Goal: Information Seeking & Learning: Learn about a topic

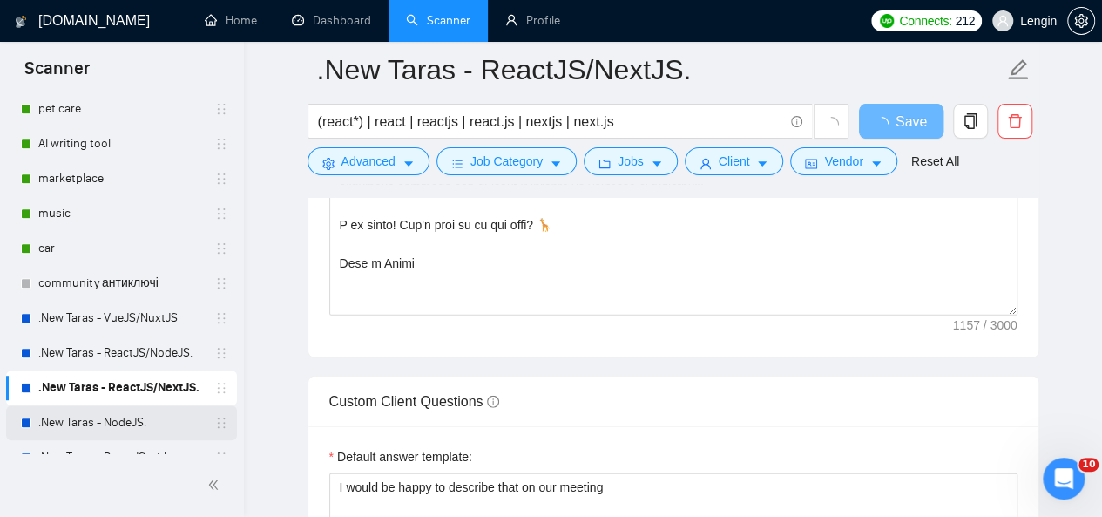
scroll to position [657, 0]
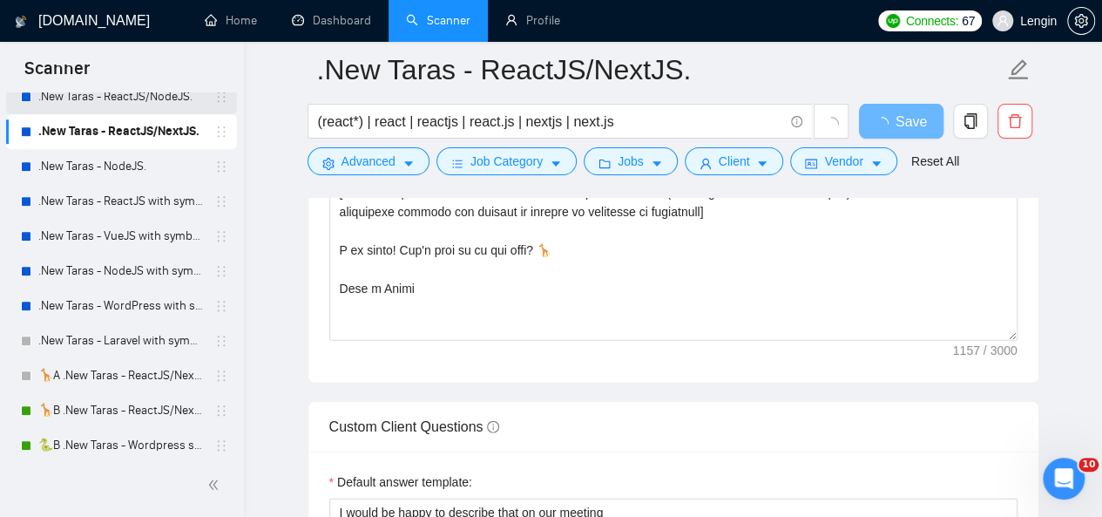
click at [129, 95] on link ".New Taras - ReactJS/NodeJS." at bounding box center [121, 96] width 166 height 35
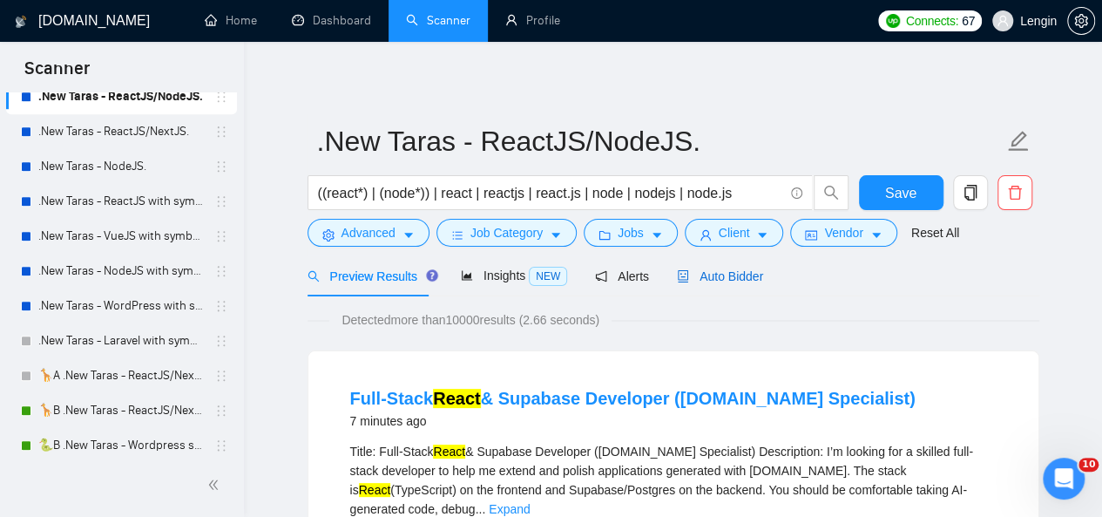
click at [720, 274] on span "Auto Bidder" at bounding box center [720, 276] width 86 height 14
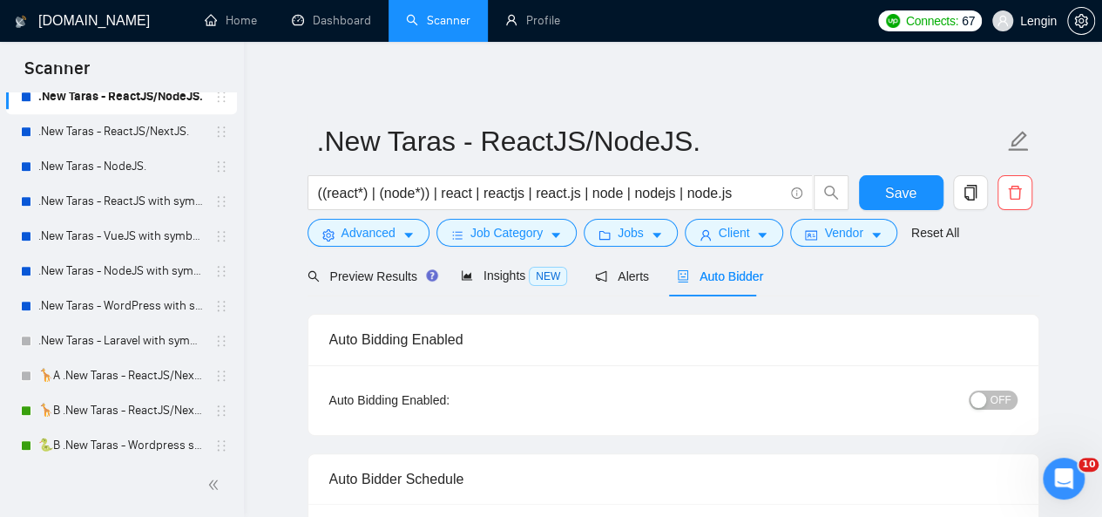
radio input "false"
radio input "true"
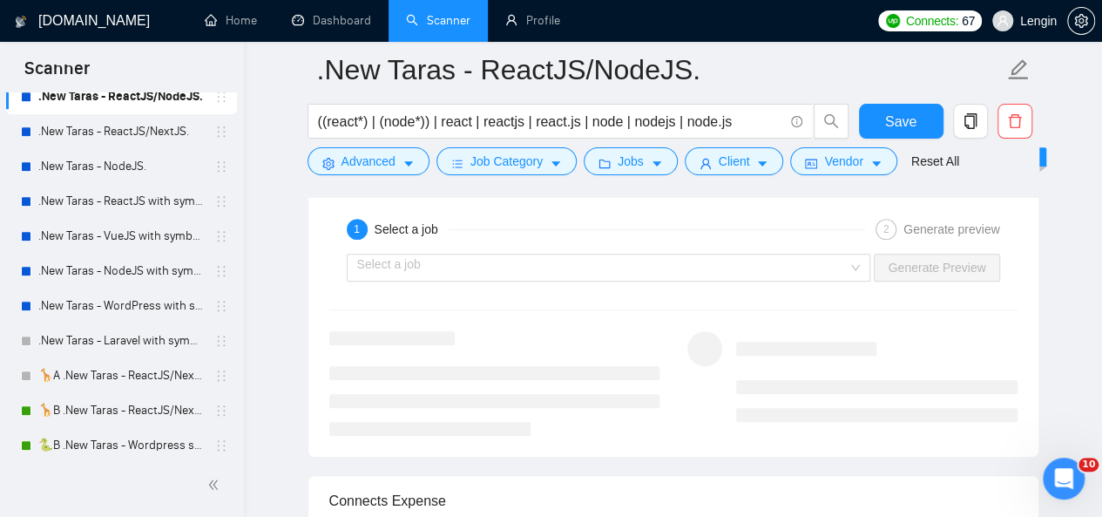
scroll to position [3729, 0]
click at [843, 261] on input "search" at bounding box center [602, 267] width 491 height 26
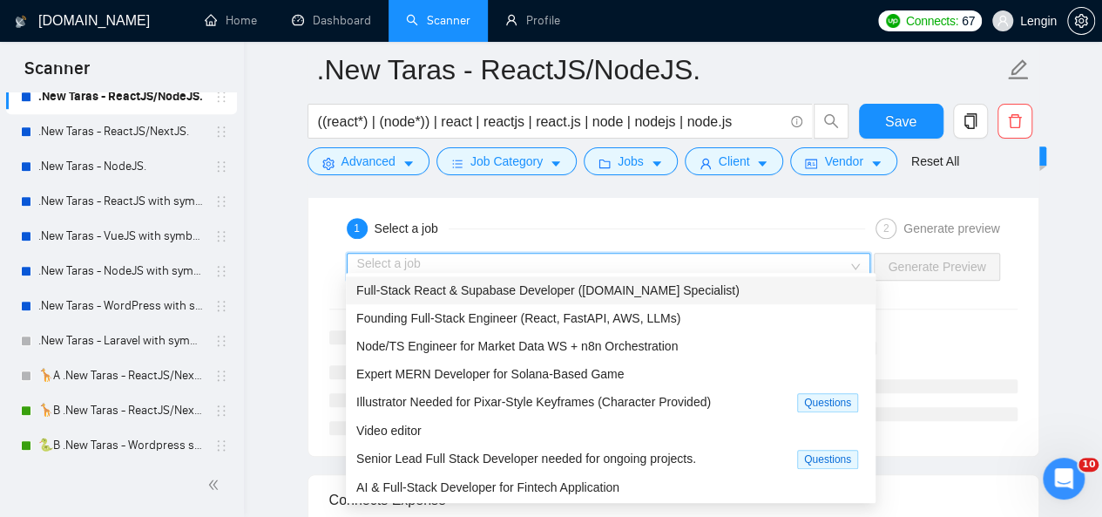
click at [708, 288] on div "Full-Stack React & Supabase Developer ([DOMAIN_NAME] Specialist)" at bounding box center [610, 290] width 509 height 19
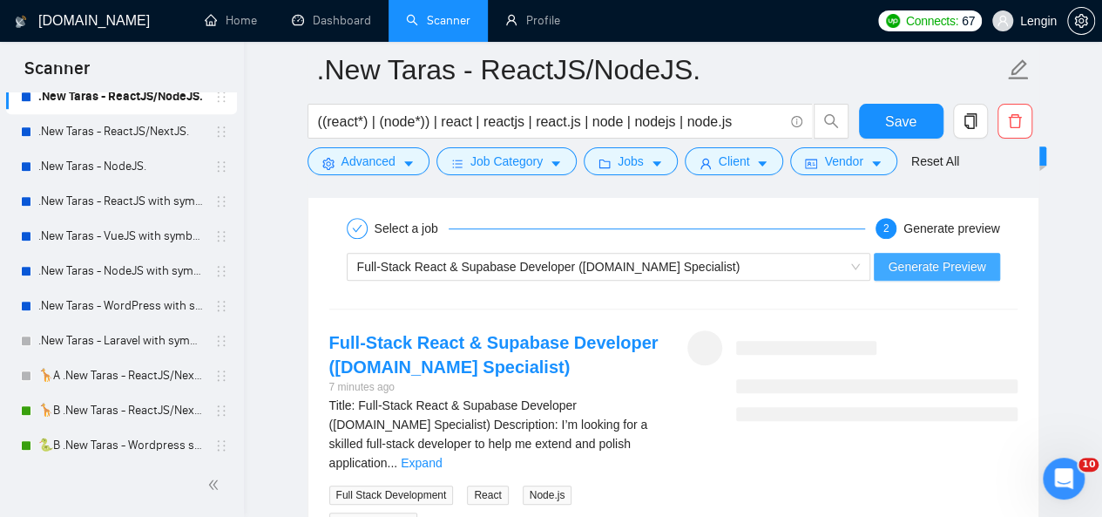
click at [919, 261] on span "Generate Preview" at bounding box center [937, 266] width 98 height 19
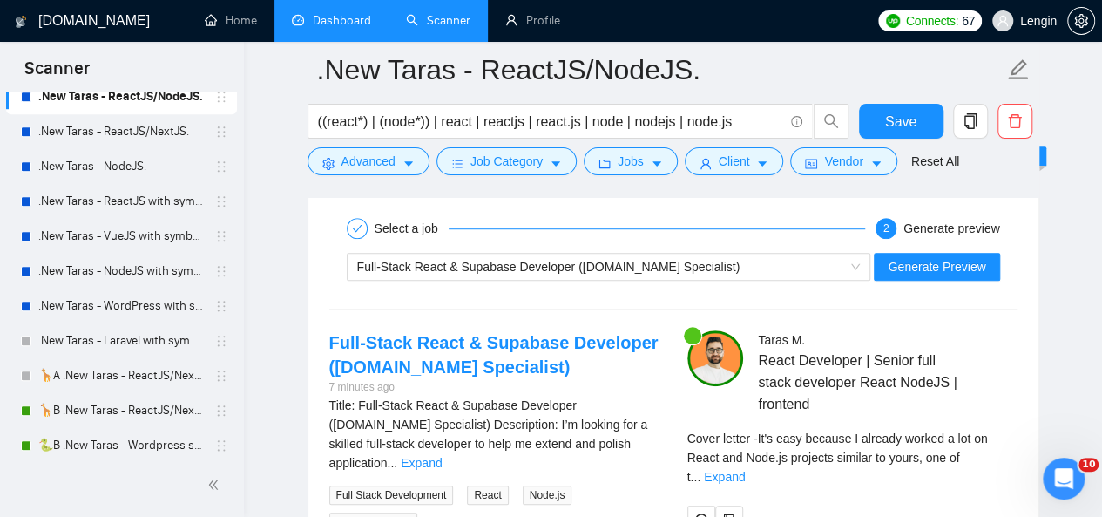
click at [362, 13] on link "Dashboard" at bounding box center [331, 20] width 79 height 15
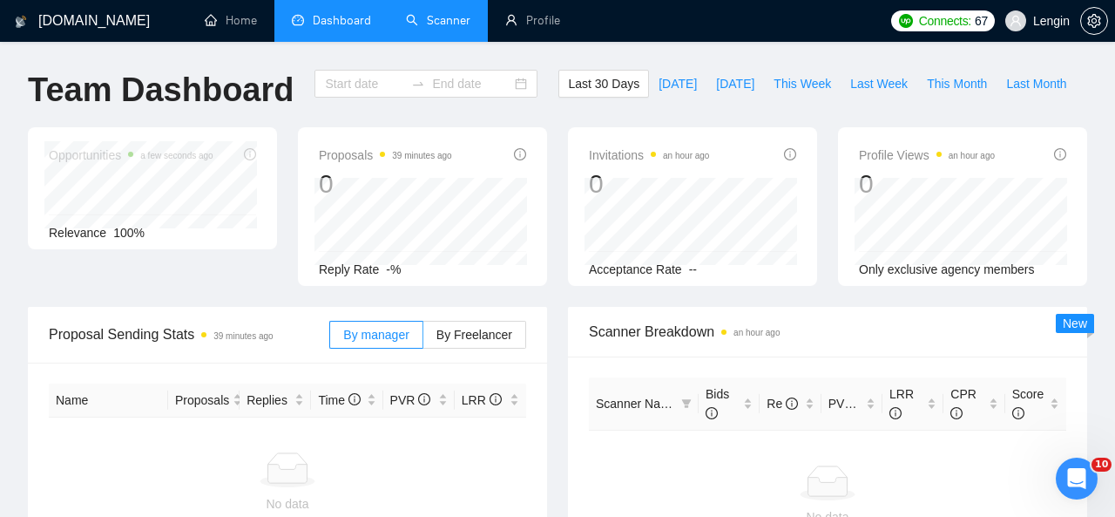
type input "[DATE]"
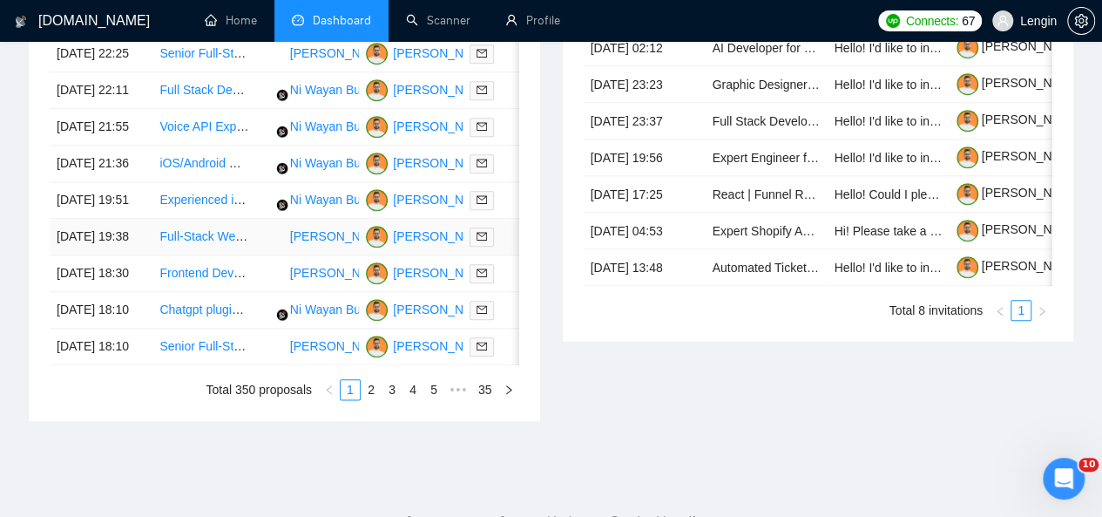
scroll to position [947, 0]
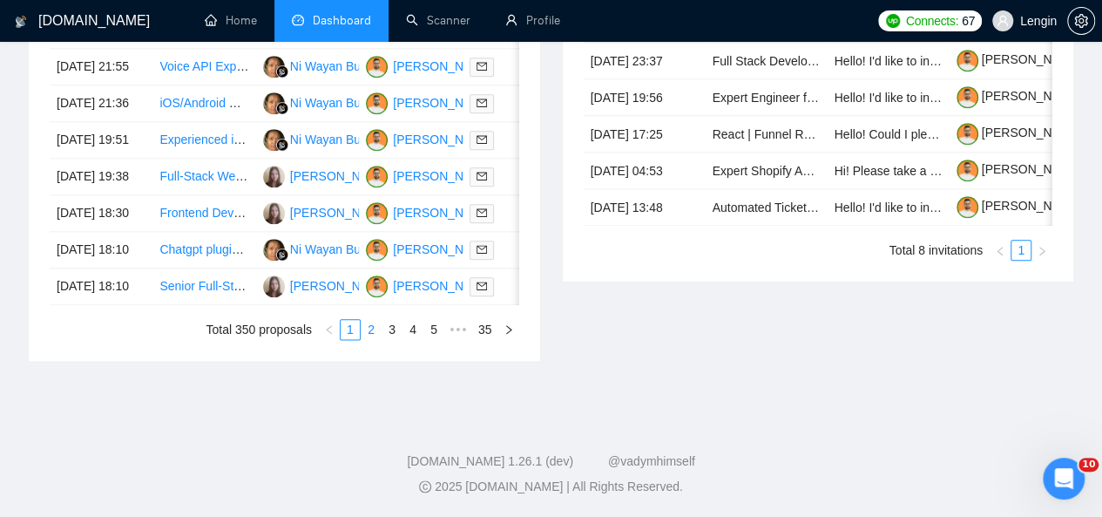
click at [375, 339] on link "2" at bounding box center [371, 329] width 19 height 19
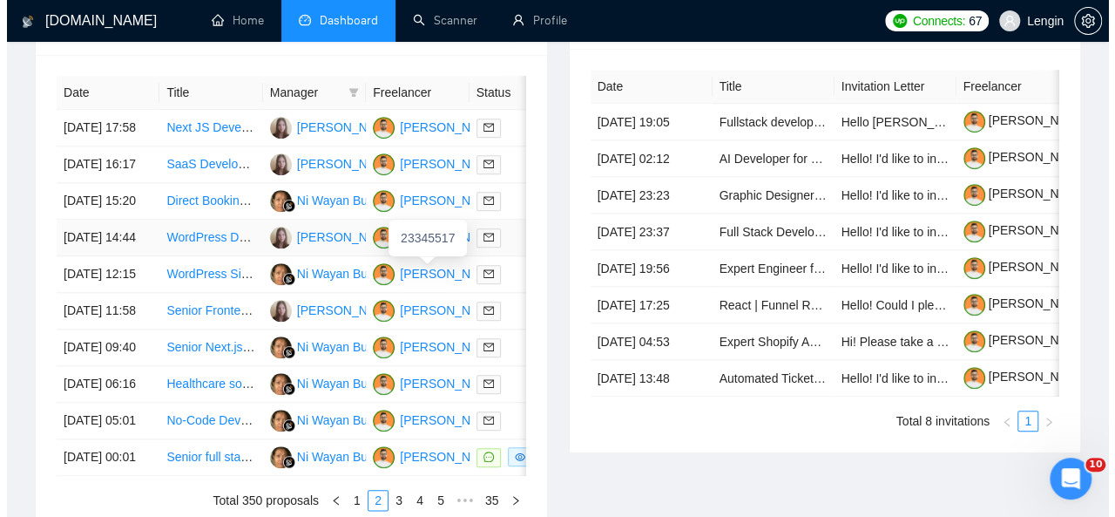
scroll to position [785, 0]
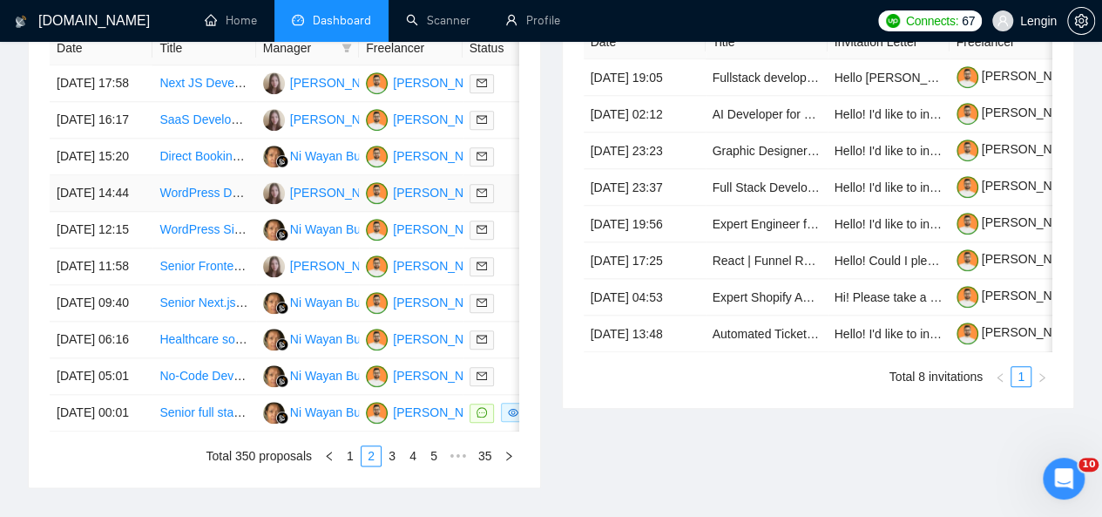
click at [227, 212] on td "WordPress Developer Needed for AI-Generated Hotel Website Customization" at bounding box center [203, 193] width 103 height 37
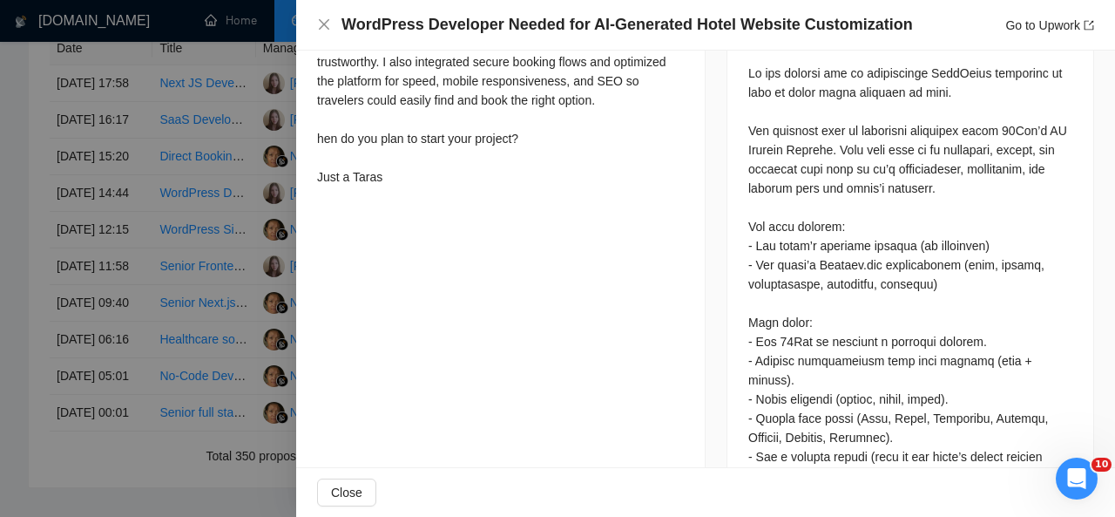
scroll to position [718, 0]
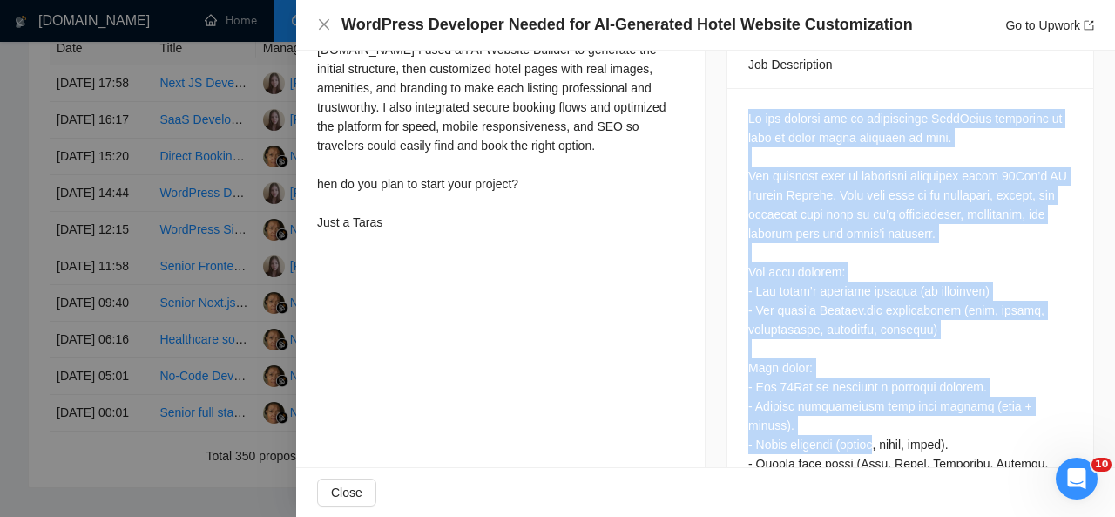
drag, startPoint x: 741, startPoint y: 98, endPoint x: 878, endPoint y: 445, distance: 373.9
click at [878, 445] on div "Questions: Have you worked with AI website builders (10Web, Elementor AI, SeedP…" at bounding box center [911, 479] width 366 height 782
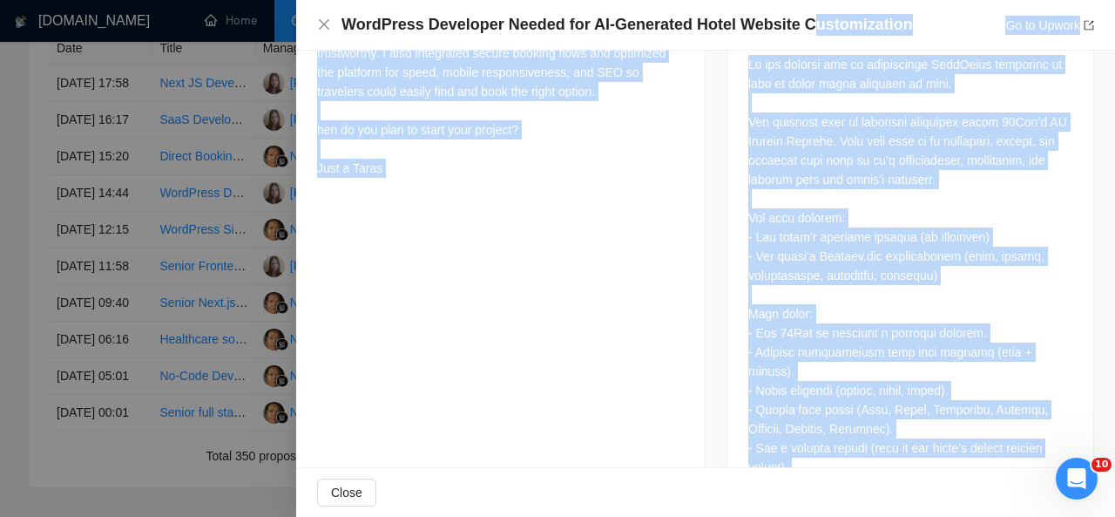
scroll to position [486, 0]
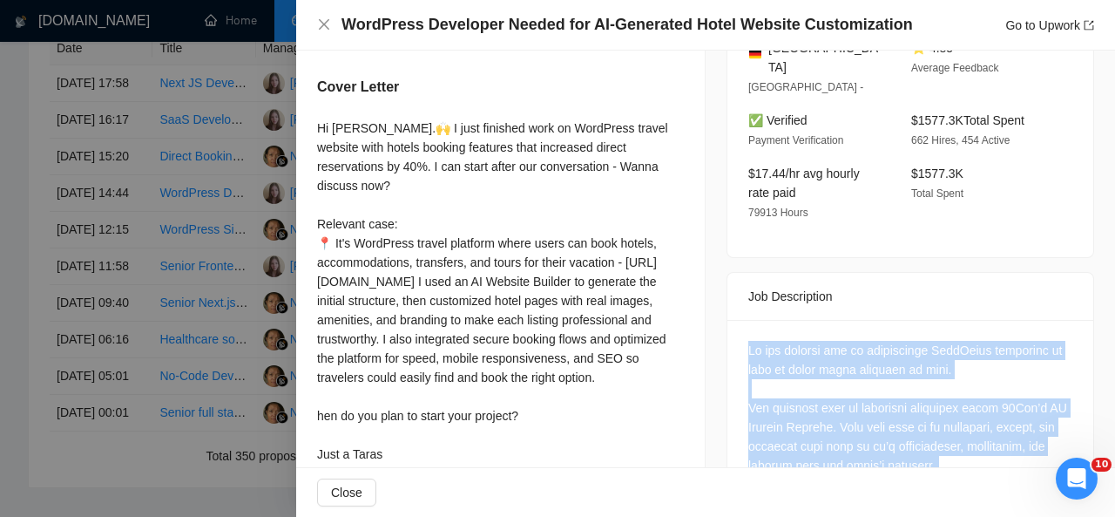
drag, startPoint x: 829, startPoint y: 419, endPoint x: 741, endPoint y: 315, distance: 136.7
copy div "Lo ips dolorsi ame co adipiscinge SeddOeius temporinc ut labo et dolor magna al…"
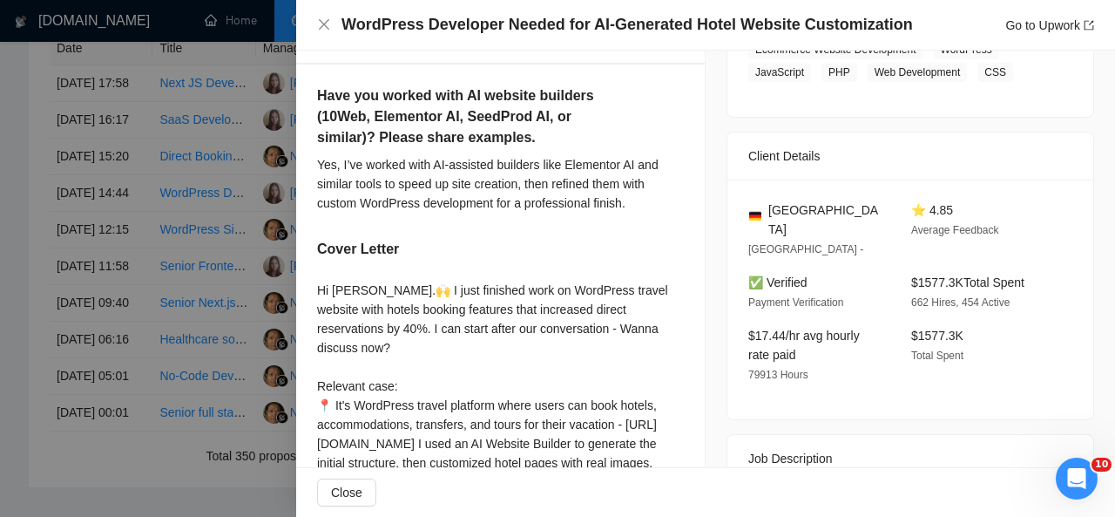
scroll to position [176, 0]
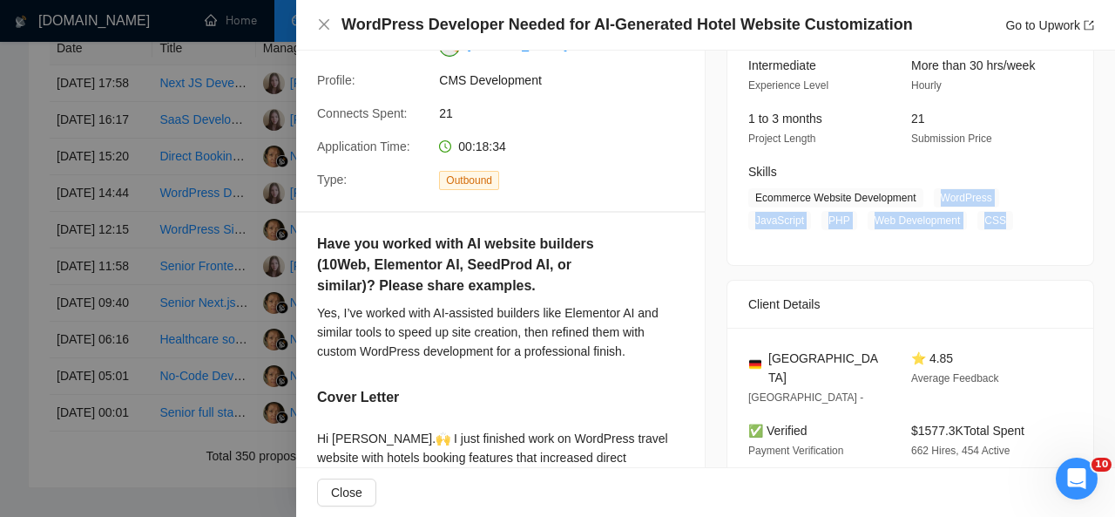
drag, startPoint x: 932, startPoint y: 193, endPoint x: 1006, endPoint y: 226, distance: 80.8
click at [1006, 226] on span "Ecommerce Website Development WordPress JavaScript PHP Web Development CSS" at bounding box center [897, 209] width 298 height 42
copy span "WordPress JavaScript PHP Web Development CSS"
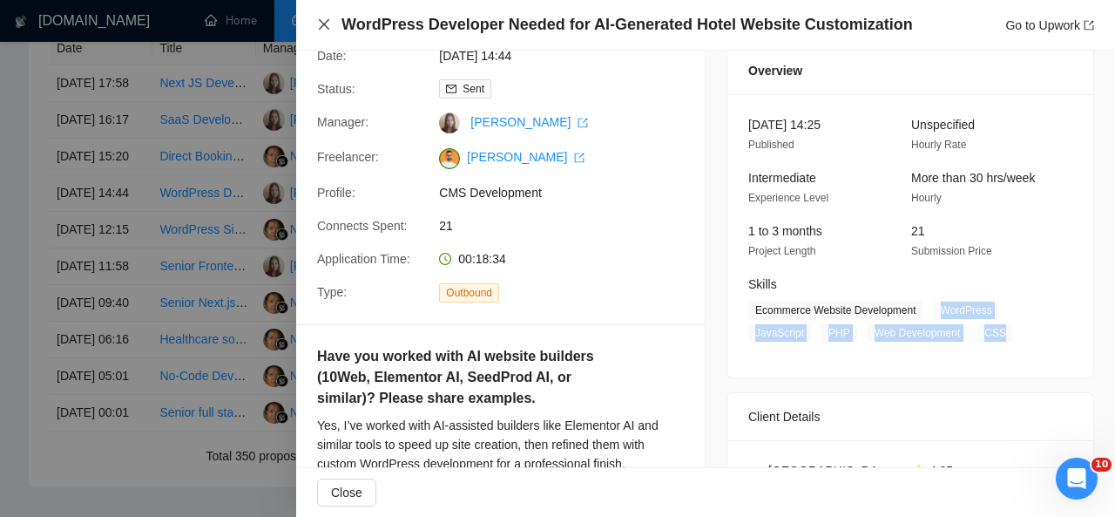
click at [324, 22] on icon "close" at bounding box center [324, 24] width 14 height 14
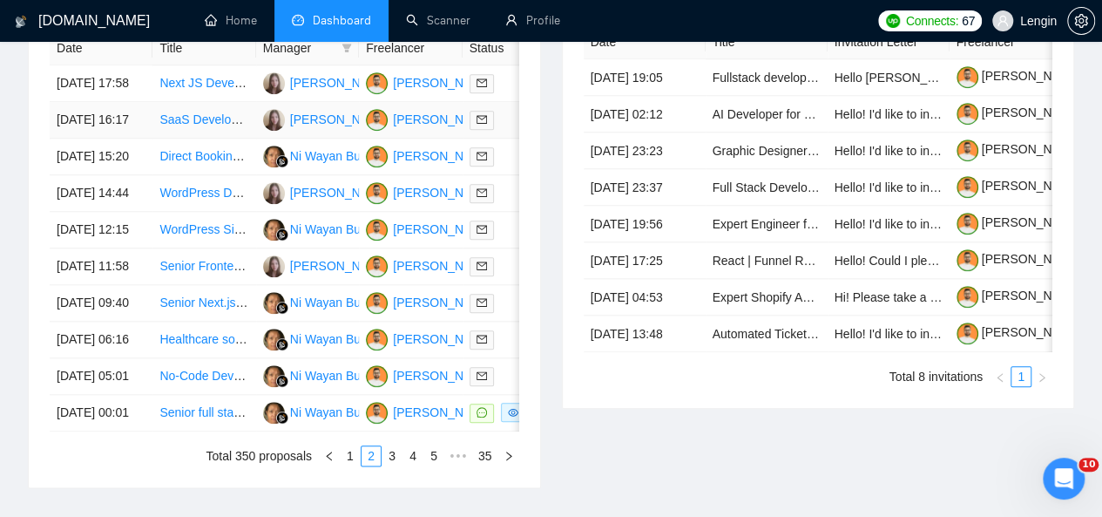
click at [230, 132] on td "SaaS Development: Clothing Sizing Advisor Tool" at bounding box center [203, 120] width 103 height 37
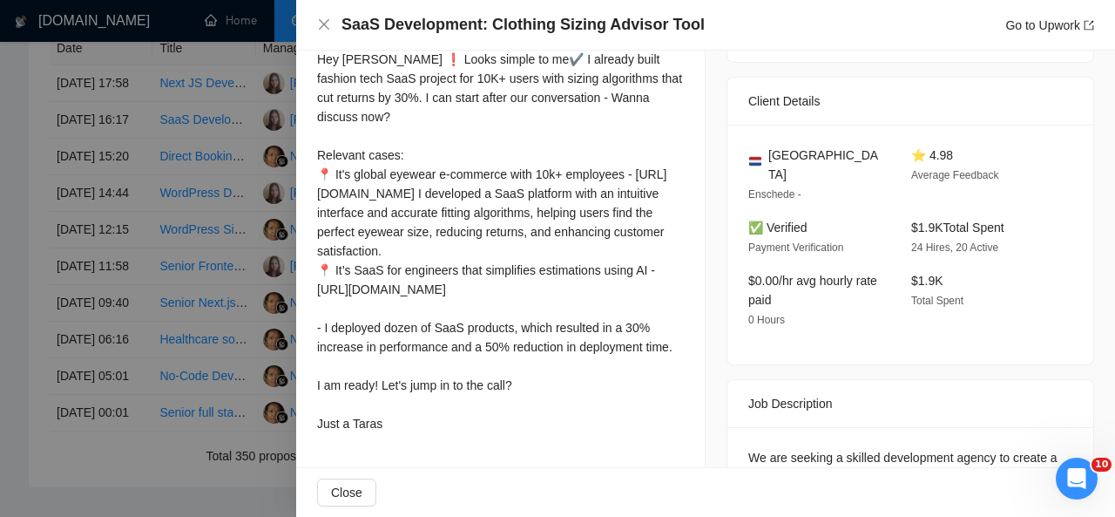
scroll to position [603, 0]
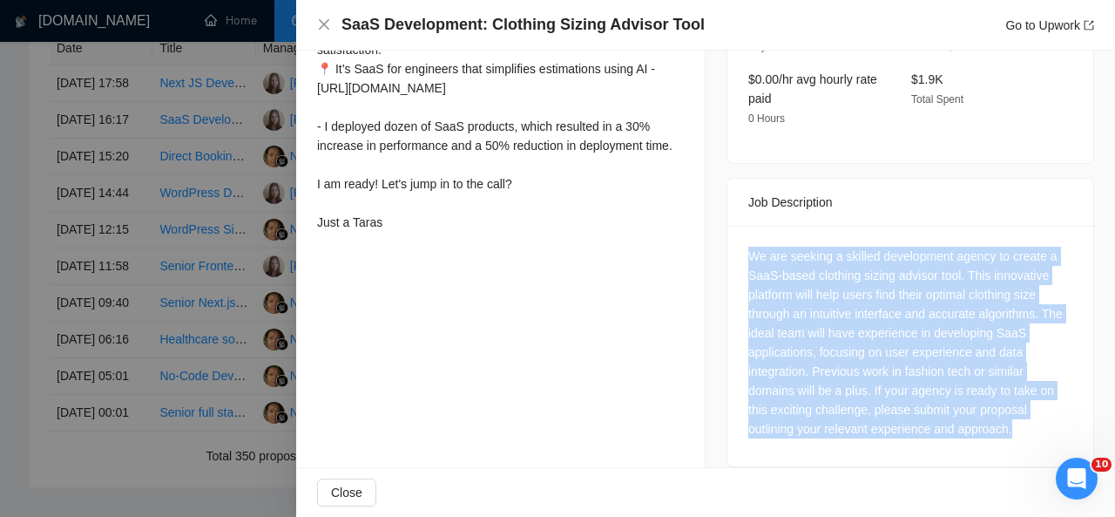
drag, startPoint x: 742, startPoint y: 234, endPoint x: 1028, endPoint y: 409, distance: 335.2
click at [1028, 409] on div "We are seeking a skilled development agency to create a SaaS-based clothing siz…" at bounding box center [910, 343] width 324 height 192
copy div "We are seeking a skilled development agency to create a SaaS-based clothing siz…"
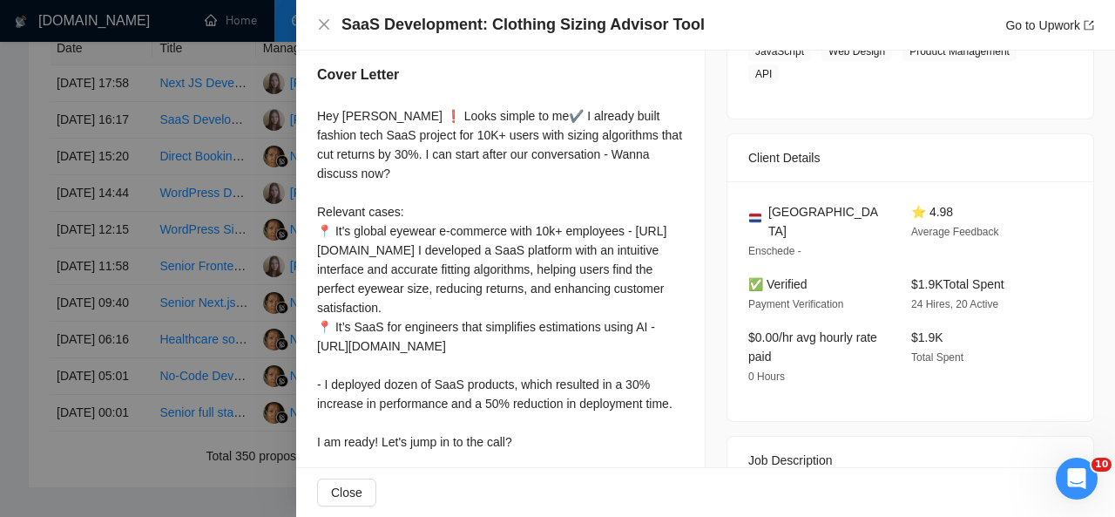
scroll to position [344, 0]
drag, startPoint x: 849, startPoint y: 216, endPoint x: 763, endPoint y: 215, distance: 86.3
click at [763, 215] on div "[GEOGRAPHIC_DATA]" at bounding box center [815, 222] width 135 height 38
copy span "[GEOGRAPHIC_DATA]"
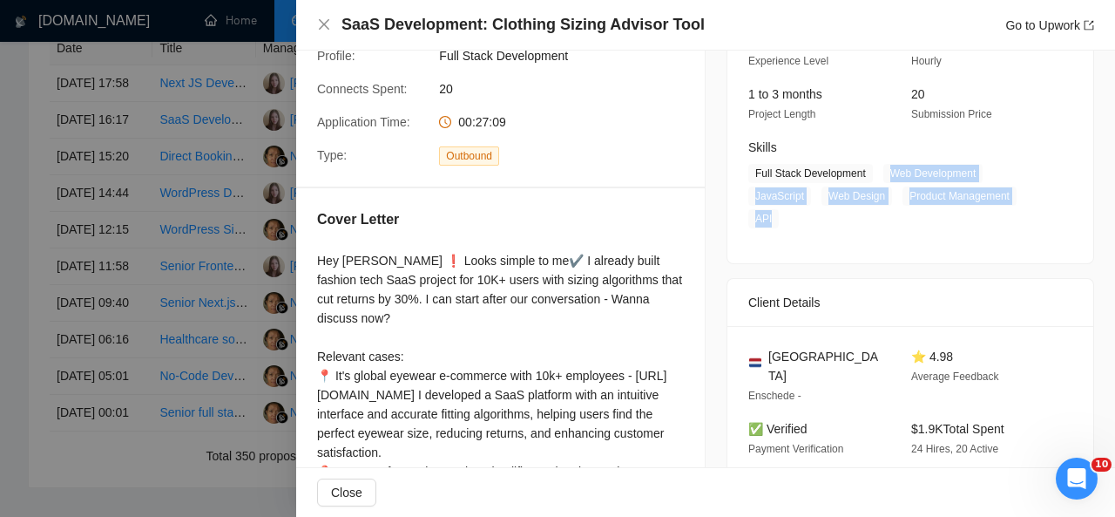
drag, startPoint x: 880, startPoint y: 173, endPoint x: 769, endPoint y: 220, distance: 120.2
click at [769, 220] on span "Full Stack Development Web Development JavaScript Web Design Product Management…" at bounding box center [897, 196] width 298 height 64
copy span "Web Development JavaScript Web Design Product Management API"
